Goal: Task Accomplishment & Management: Manage account settings

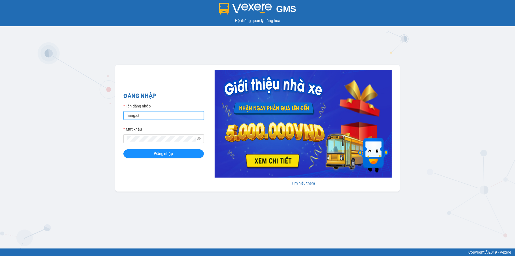
click at [148, 118] on input "hang.ct" at bounding box center [163, 115] width 81 height 9
type input "nguyenhoa.ct"
click at [199, 138] on icon "eye-invisible" at bounding box center [199, 139] width 4 height 4
click at [155, 155] on span "Đăng nhập" at bounding box center [163, 154] width 19 height 6
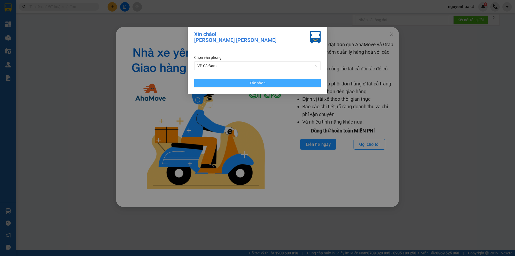
drag, startPoint x: 264, startPoint y: 83, endPoint x: 287, endPoint y: 84, distance: 22.8
click at [266, 85] on button "Xác nhận" at bounding box center [257, 83] width 127 height 9
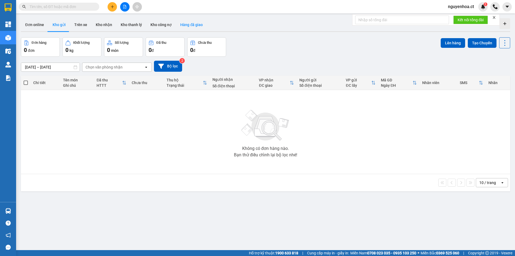
click at [184, 22] on button "Hàng đã giao" at bounding box center [191, 24] width 31 height 13
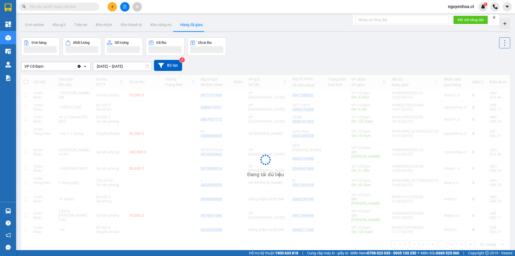
click at [79, 67] on icon "Clear value" at bounding box center [79, 66] width 4 height 4
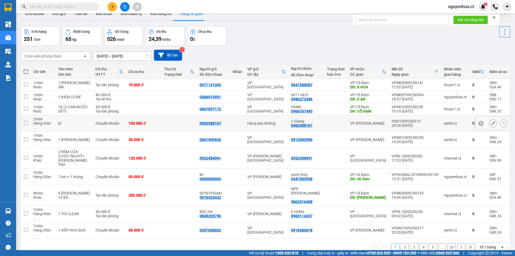
scroll to position [25, 0]
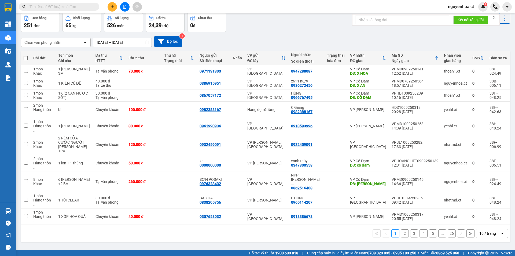
click at [401, 229] on button "2" at bounding box center [405, 233] width 8 height 8
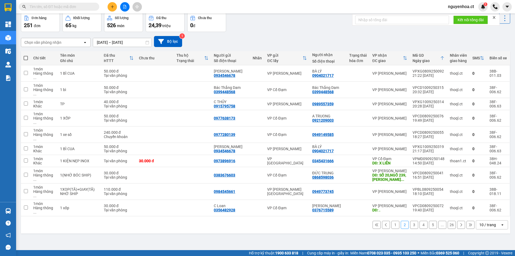
click at [412, 221] on button "3" at bounding box center [414, 225] width 8 height 8
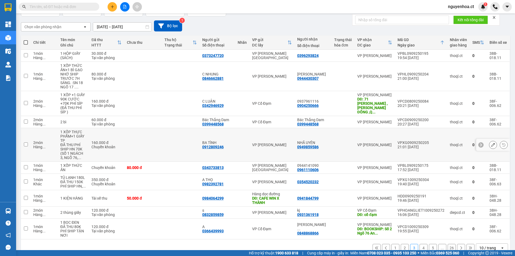
scroll to position [52, 0]
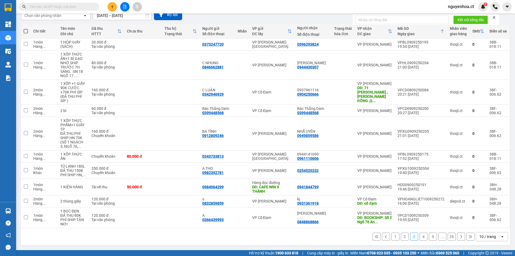
click at [421, 235] on button "4" at bounding box center [424, 236] width 8 height 8
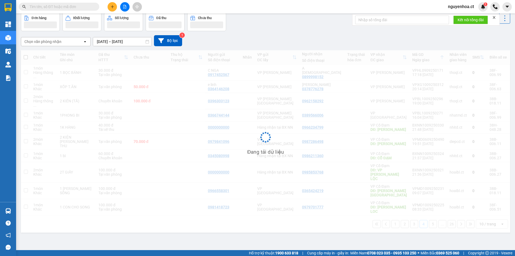
scroll to position [25, 0]
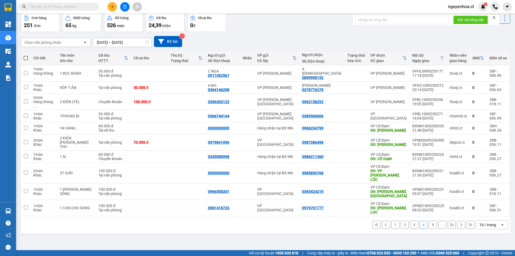
click at [430, 221] on button "5" at bounding box center [433, 225] width 8 height 8
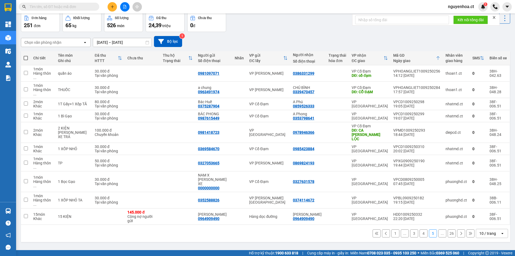
click at [459, 231] on icon at bounding box center [461, 233] width 4 height 4
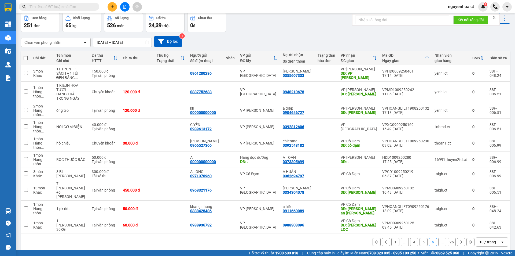
click at [461, 240] on icon at bounding box center [462, 241] width 2 height 3
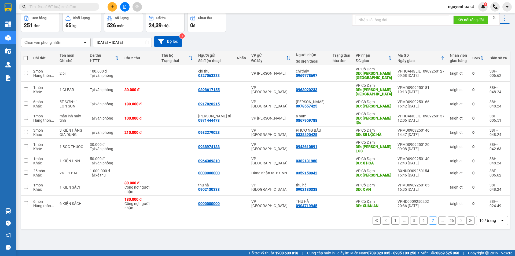
click at [457, 222] on div "ver 1.8.143 Đơn online Kho gửi Trên xe Kho nhận Kho thanh lý Kho công nợ Hàng đ…" at bounding box center [266, 119] width 494 height 256
click at [459, 218] on icon at bounding box center [461, 220] width 4 height 4
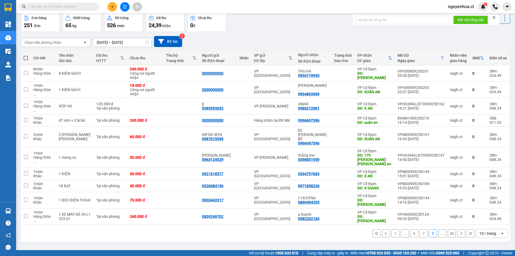
click at [48, 5] on input "text" at bounding box center [61, 7] width 63 height 6
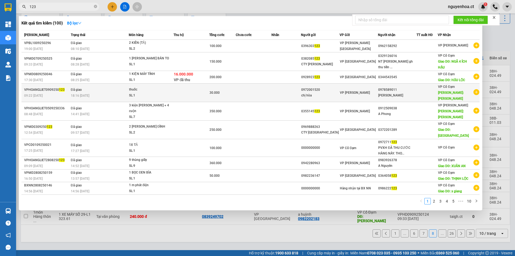
type input "123"
click at [109, 84] on td "Đã giao 18:16 - 09/09" at bounding box center [99, 92] width 59 height 19
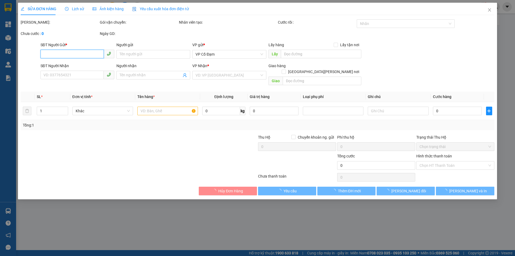
type input "0972001520"
type input "chị hòa"
type input "0978589011"
type input "chị thắm"
type input "tiên điền"
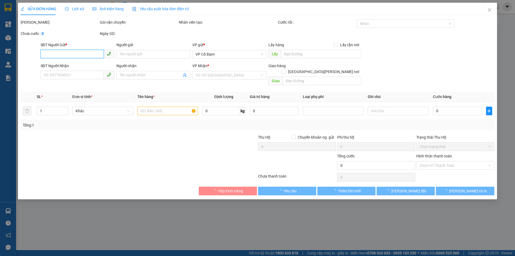
type input "30.000"
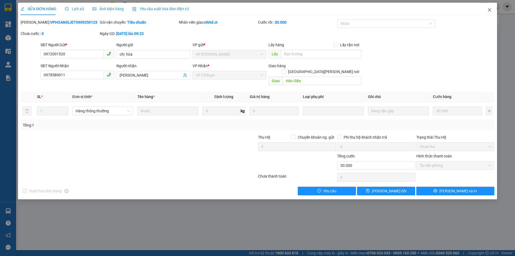
click at [490, 12] on icon "close" at bounding box center [490, 10] width 4 height 4
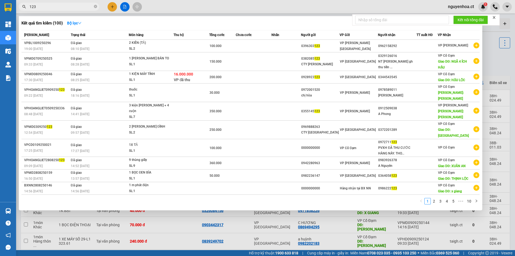
click at [48, 8] on input "123" at bounding box center [61, 7] width 63 height 6
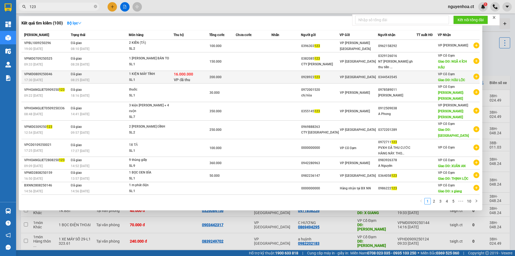
click at [80, 76] on td "Đã giao 08:25 - 10/09" at bounding box center [99, 77] width 59 height 13
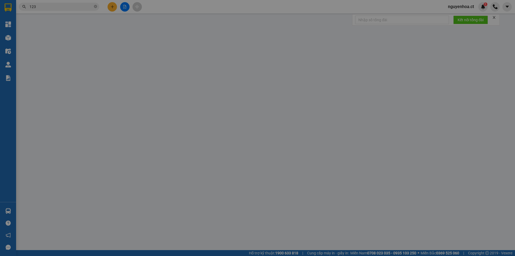
type input "0928923123"
type input "0344543545"
type input "HẬU LỘC"
checkbox input "true"
type input "16.000.000"
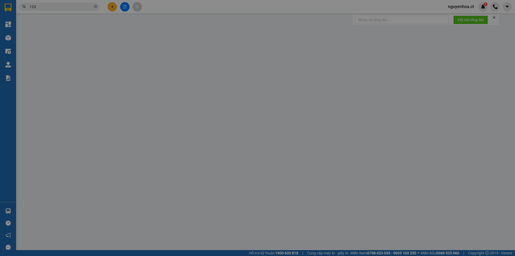
type input "200.000"
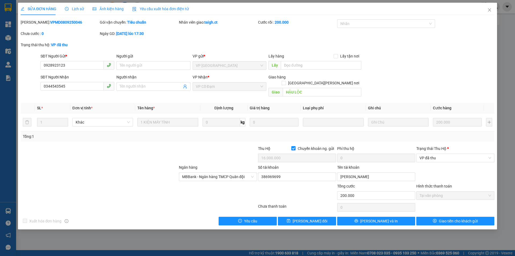
click at [73, 10] on span "Lịch sử" at bounding box center [74, 9] width 19 height 4
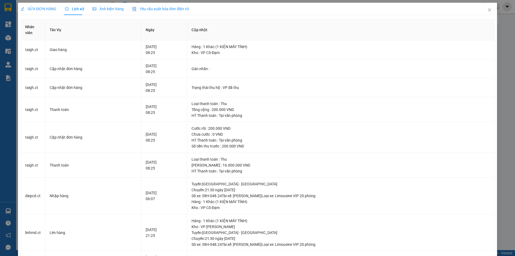
click at [41, 12] on div "SỬA ĐƠN HÀNG" at bounding box center [39, 9] width 36 height 12
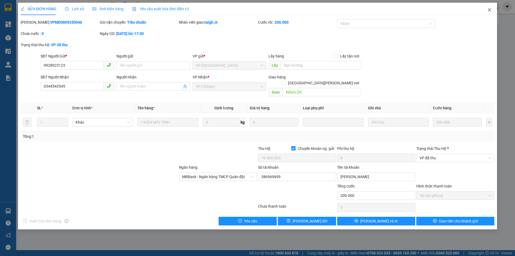
click at [490, 10] on icon "close" at bounding box center [490, 10] width 4 height 4
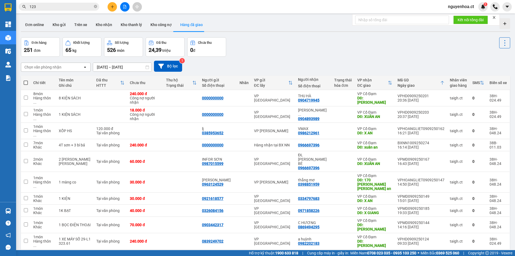
click at [48, 5] on input "123" at bounding box center [61, 7] width 63 height 6
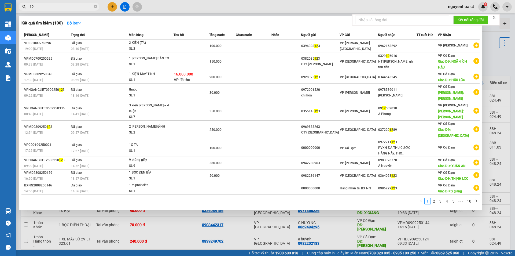
type input "1"
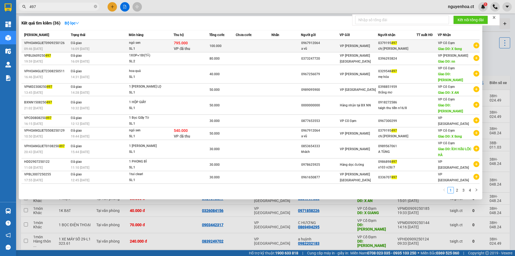
type input "497"
click at [115, 47] on div "16:09 - 10/09" at bounding box center [100, 49] width 58 height 6
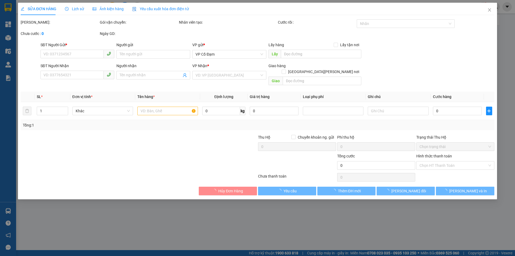
type input "0967912064"
type input "a vũ"
type input "0379195497"
type input "chị hà"
type input "X Song"
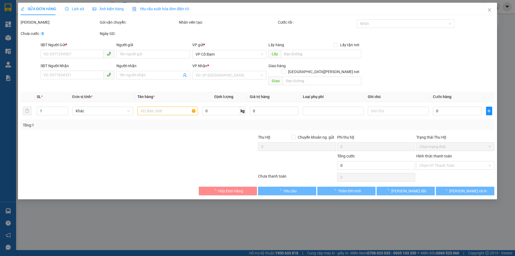
type input "795.000"
type input "100.000"
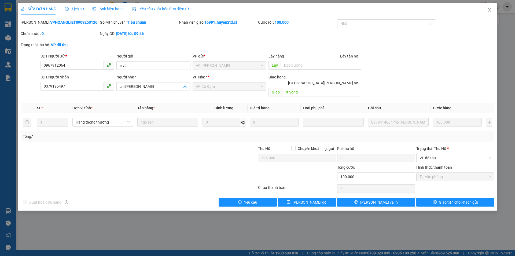
click at [490, 10] on icon "close" at bounding box center [490, 10] width 4 height 4
